Goal: Find contact information: Find contact information

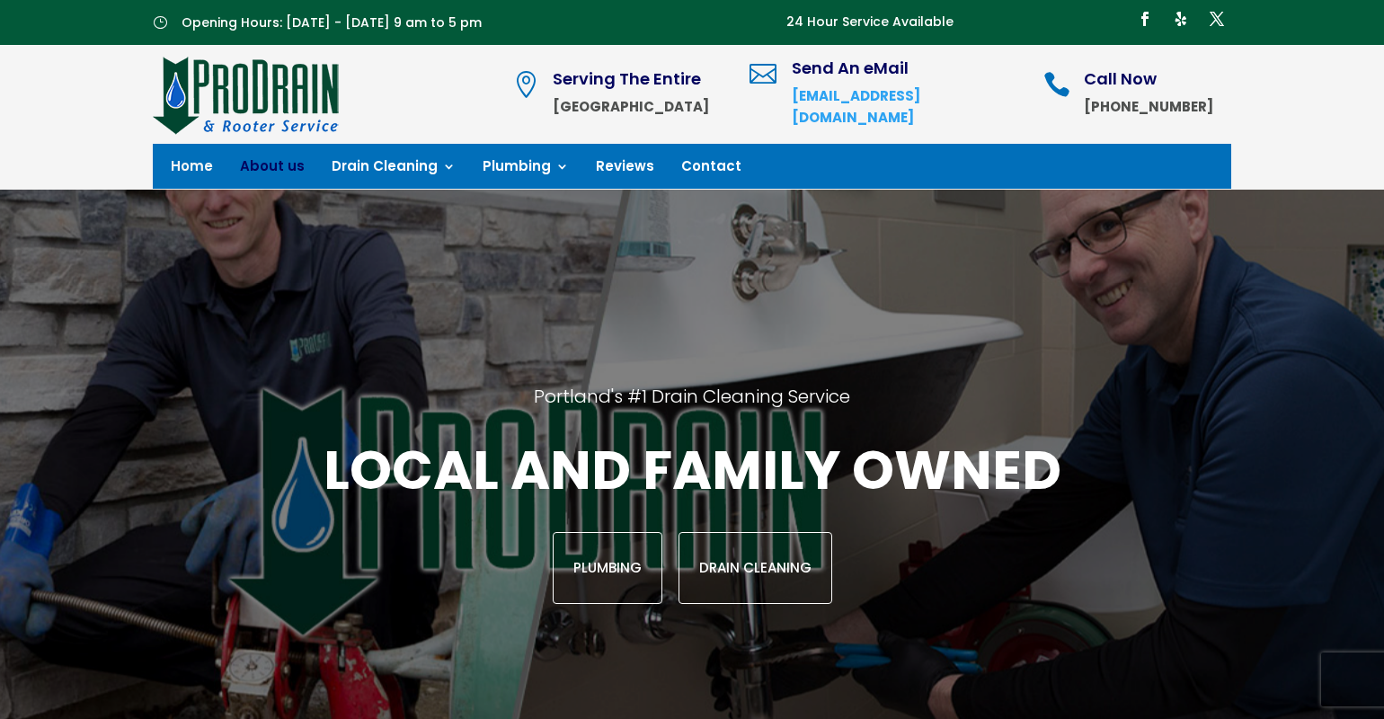
click at [278, 165] on link "About us" at bounding box center [272, 170] width 65 height 20
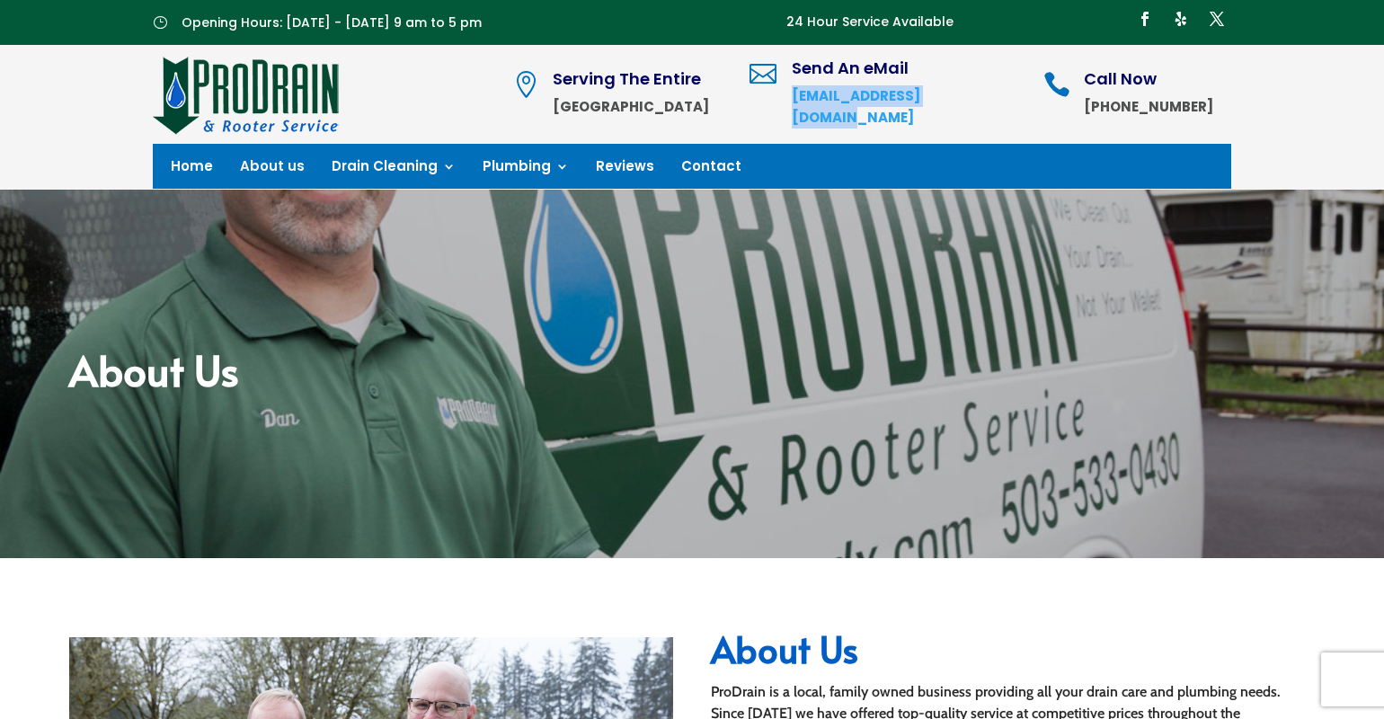
drag, startPoint x: 1054, startPoint y: 114, endPoint x: 857, endPoint y: 112, distance: 196.8
click at [857, 112] on div " Serving The Entire Portland Metro Area  Send An eMail [EMAIL_ADDRESS][DOMAIN…" at bounding box center [871, 94] width 719 height 81
copy strong "[EMAIL_ADDRESS][DOMAIN_NAME]"
click at [969, 664] on h2 "About Us" at bounding box center [1013, 653] width 604 height 45
